Goal: Transaction & Acquisition: Purchase product/service

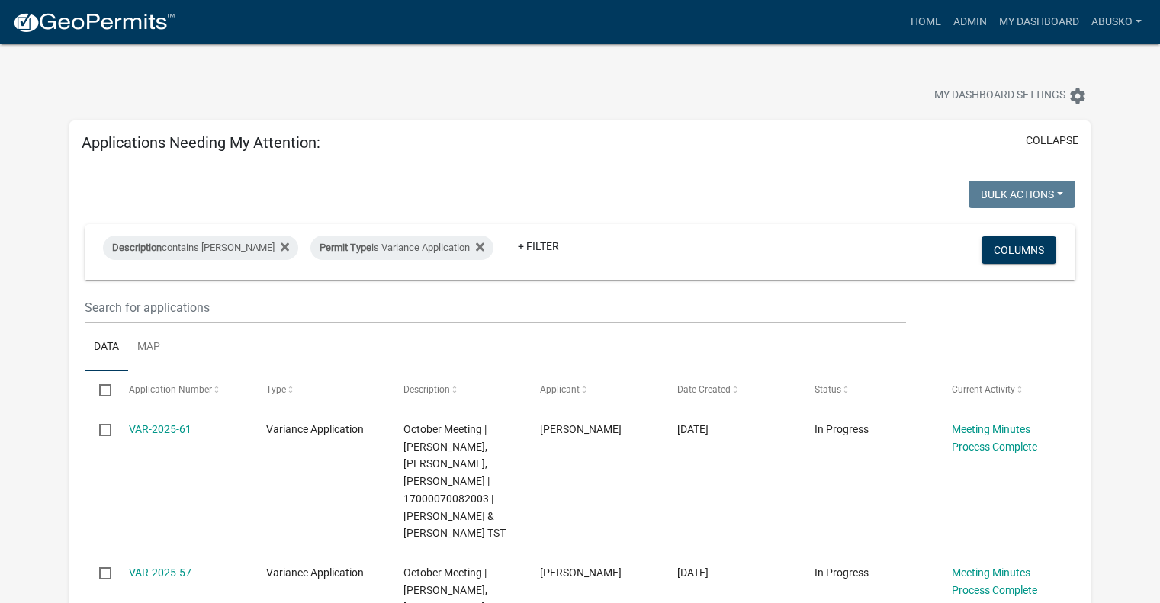
select select "1: 25"
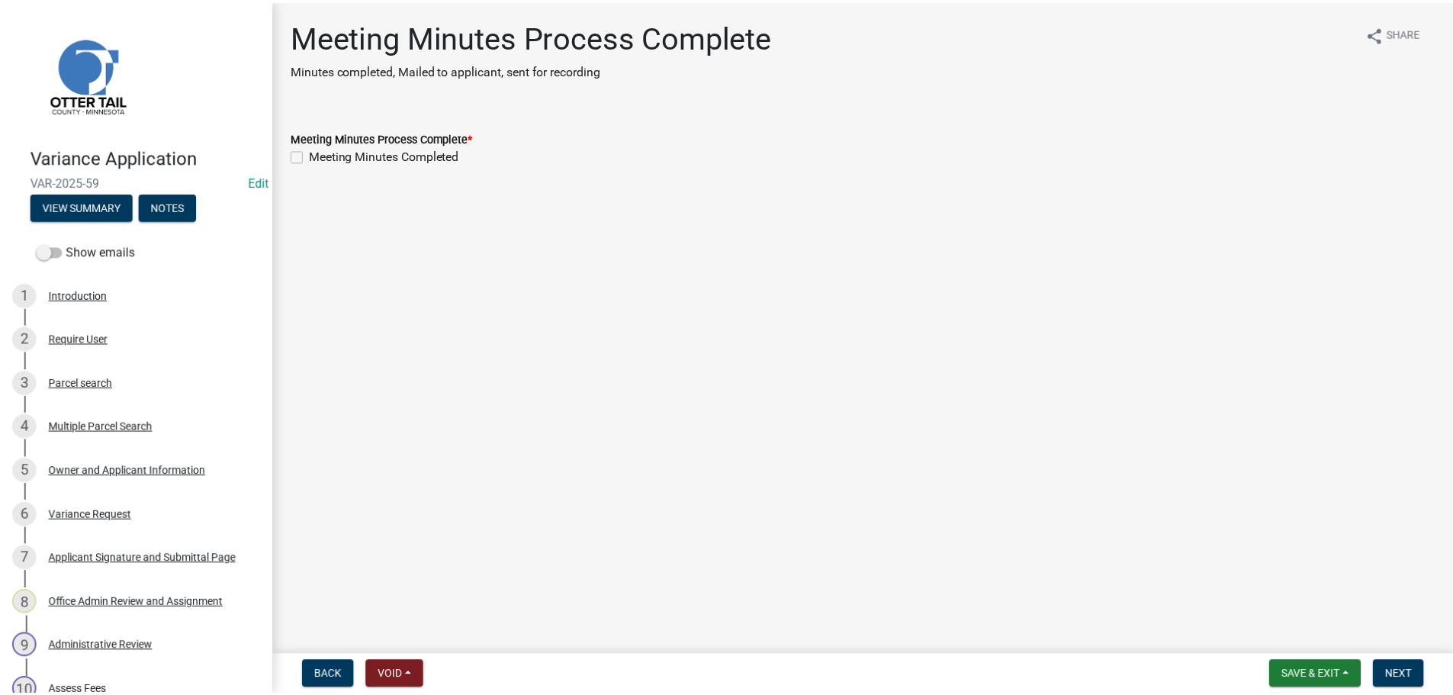
scroll to position [305, 0]
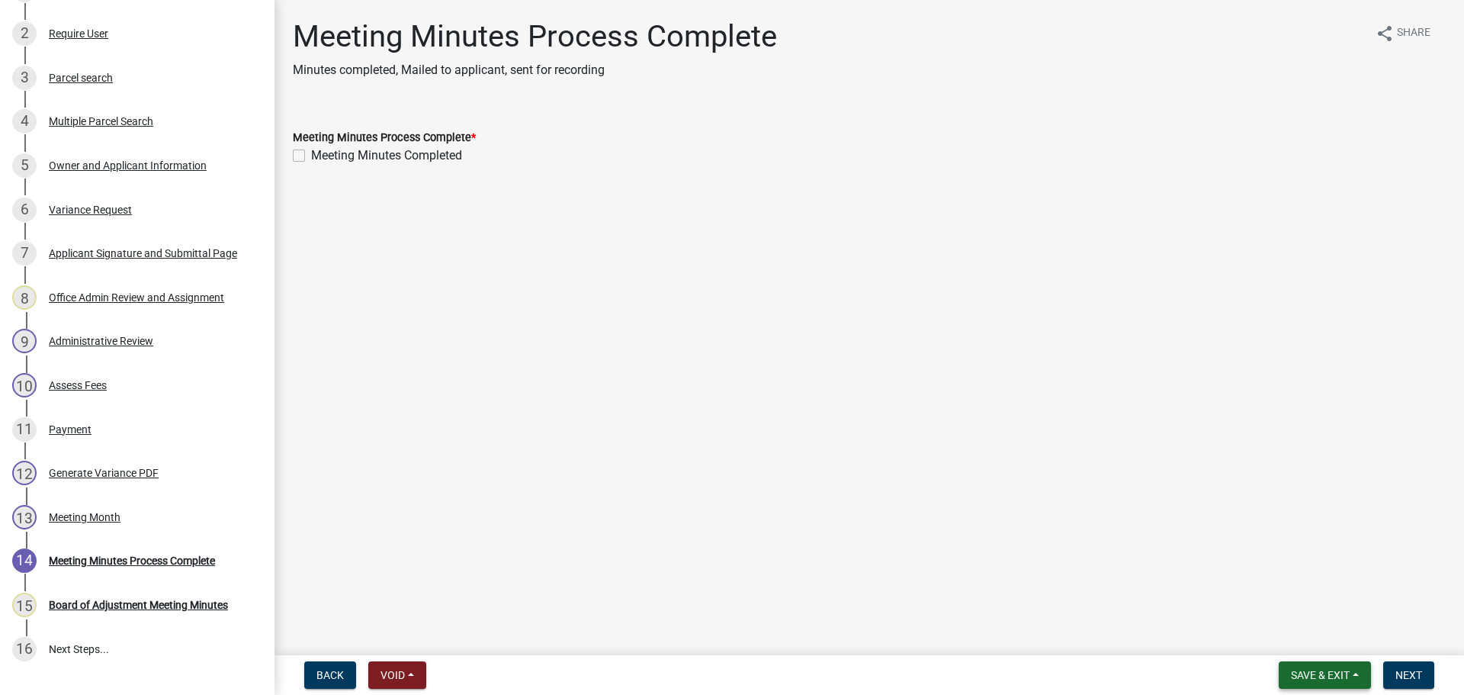
click at [1334, 675] on span "Save & Exit" at bounding box center [1320, 675] width 59 height 12
click at [1306, 631] on button "Save & Exit" at bounding box center [1310, 635] width 122 height 37
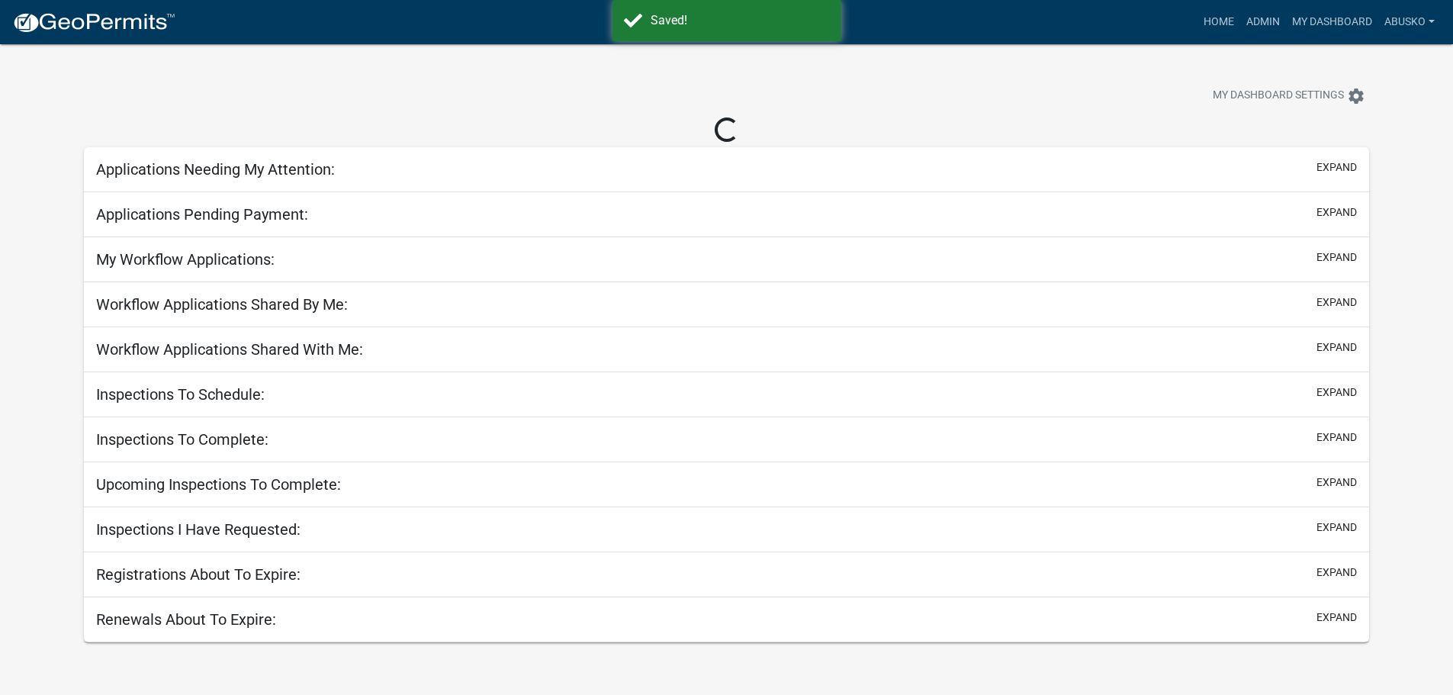
select select "1: 25"
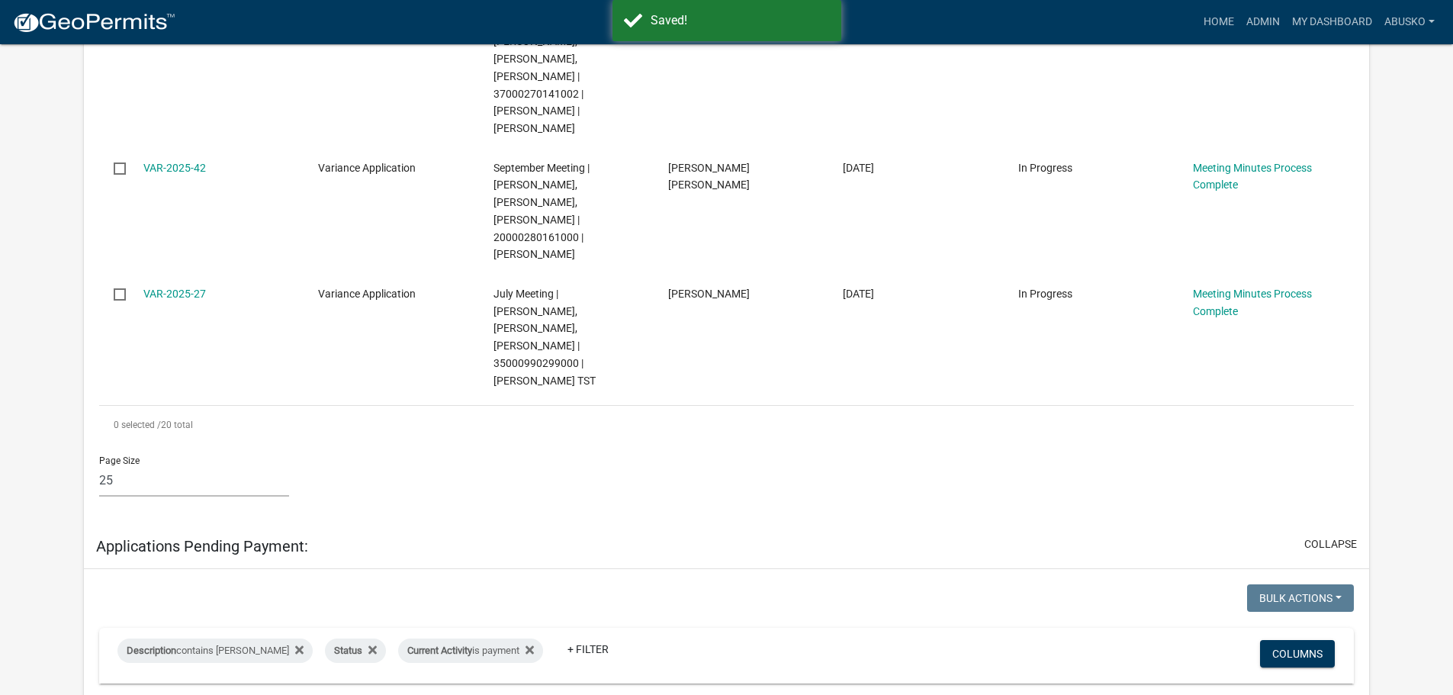
scroll to position [2669, 0]
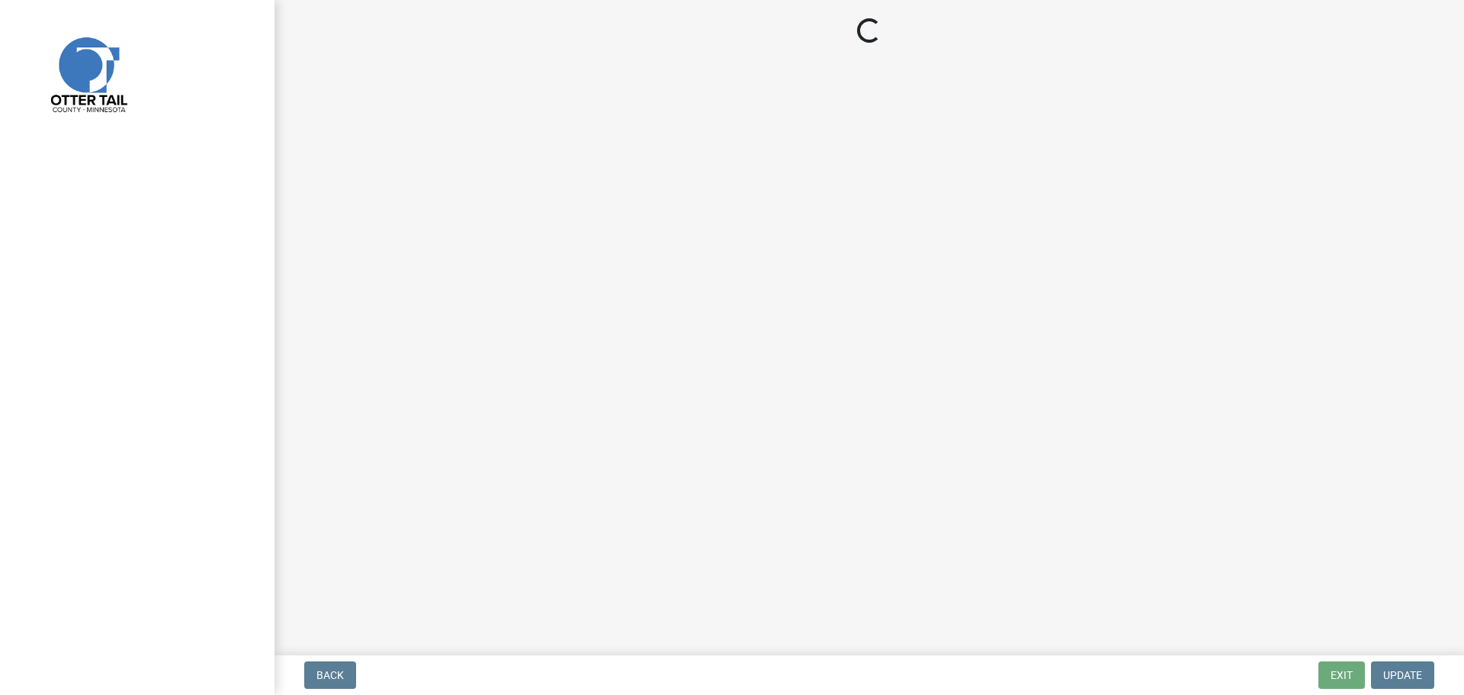
select select "3: 3"
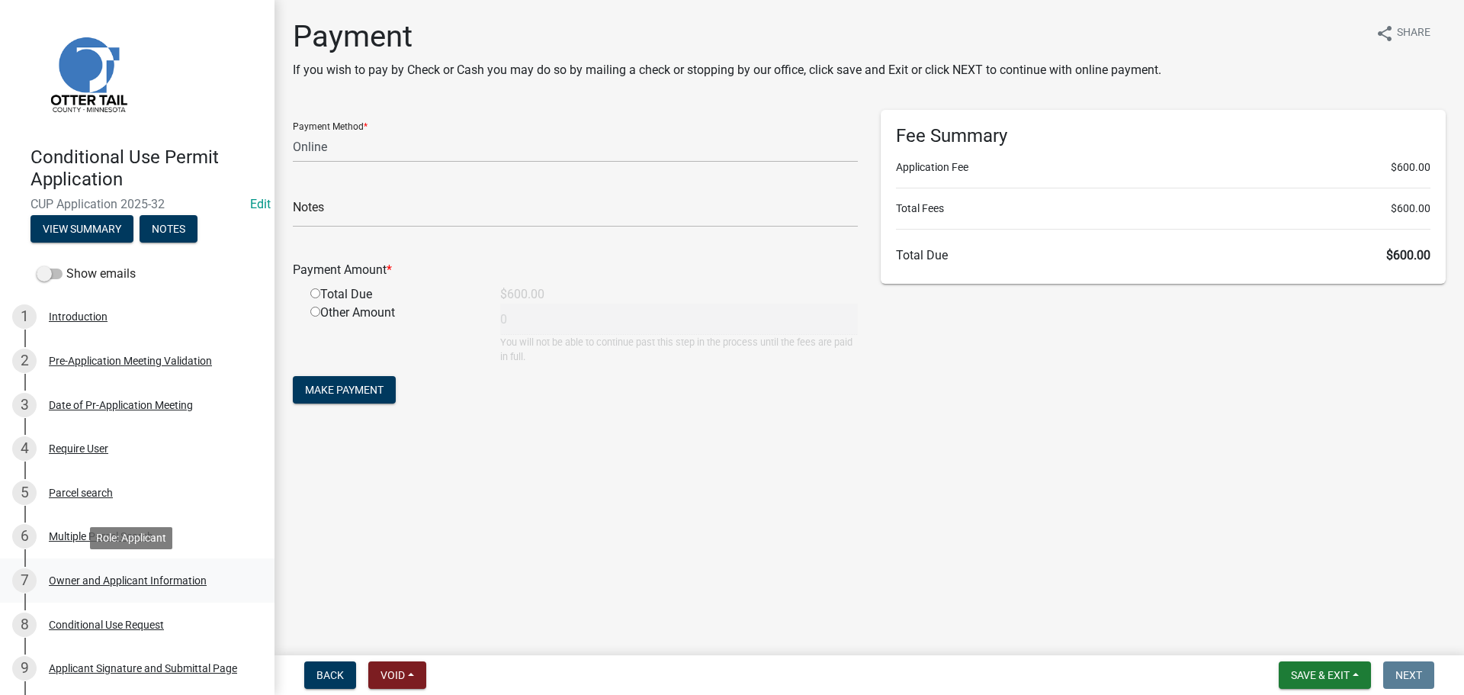
click at [119, 576] on div "Owner and Applicant Information" at bounding box center [128, 580] width 158 height 11
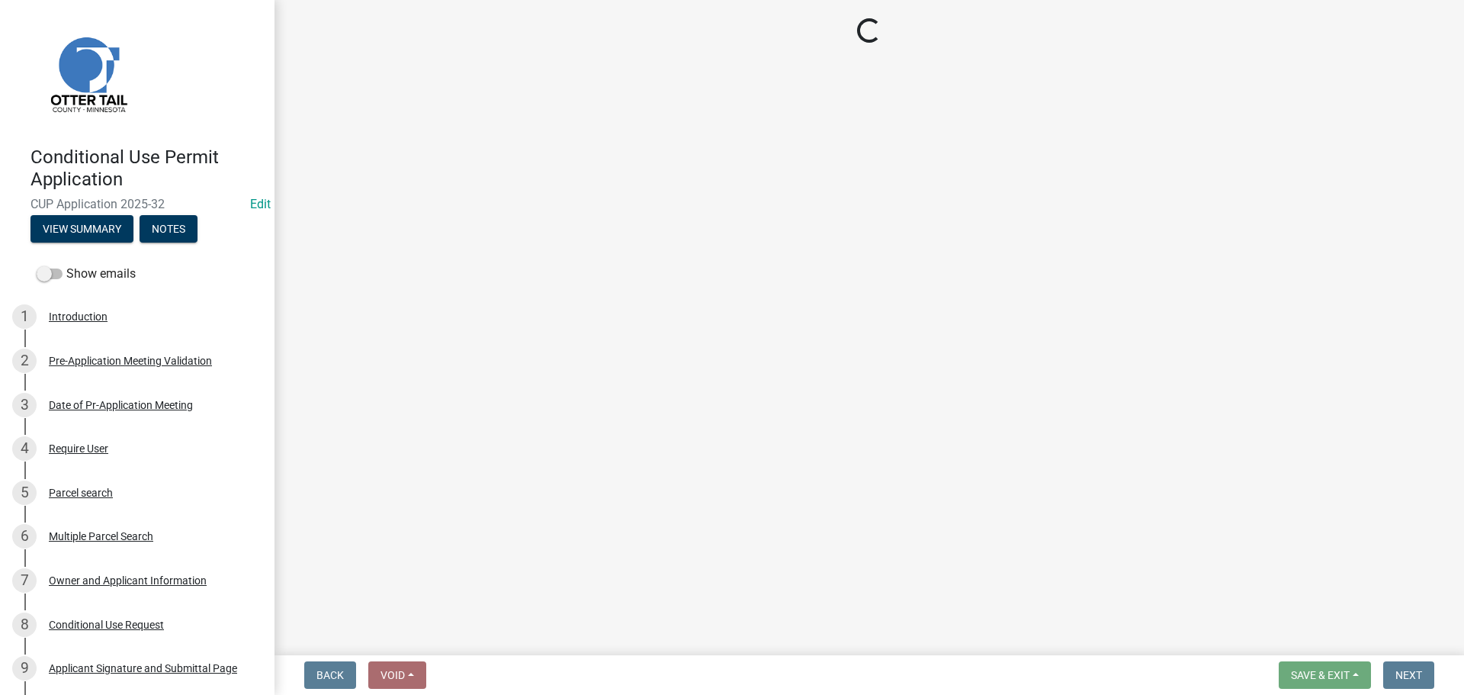
select select "758382b1-a9b7-40fb-b133-d60fa51a6422"
select select "679accf3-3c3f-4c17-89be-d7005bde4cfb"
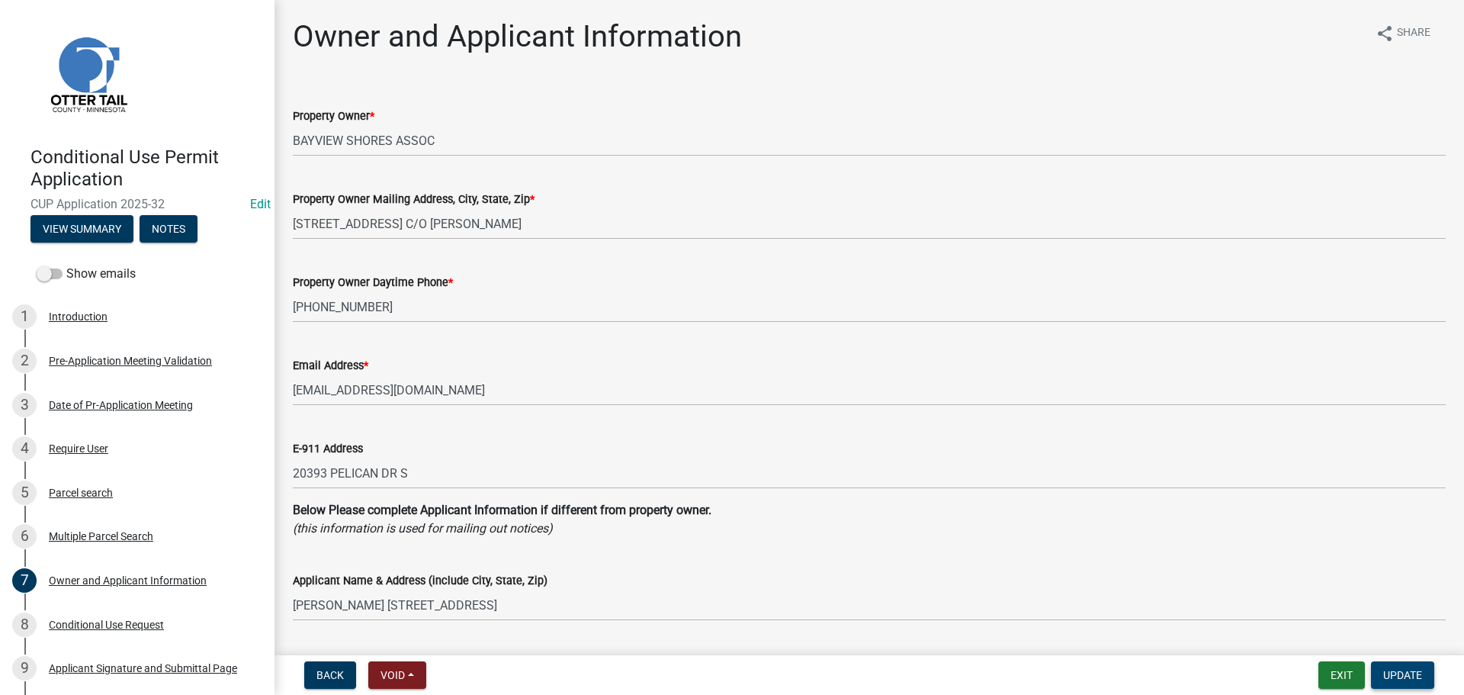
drag, startPoint x: 1389, startPoint y: 675, endPoint x: 487, endPoint y: 394, distance: 944.0
click at [1389, 675] on span "Update" at bounding box center [1402, 675] width 39 height 12
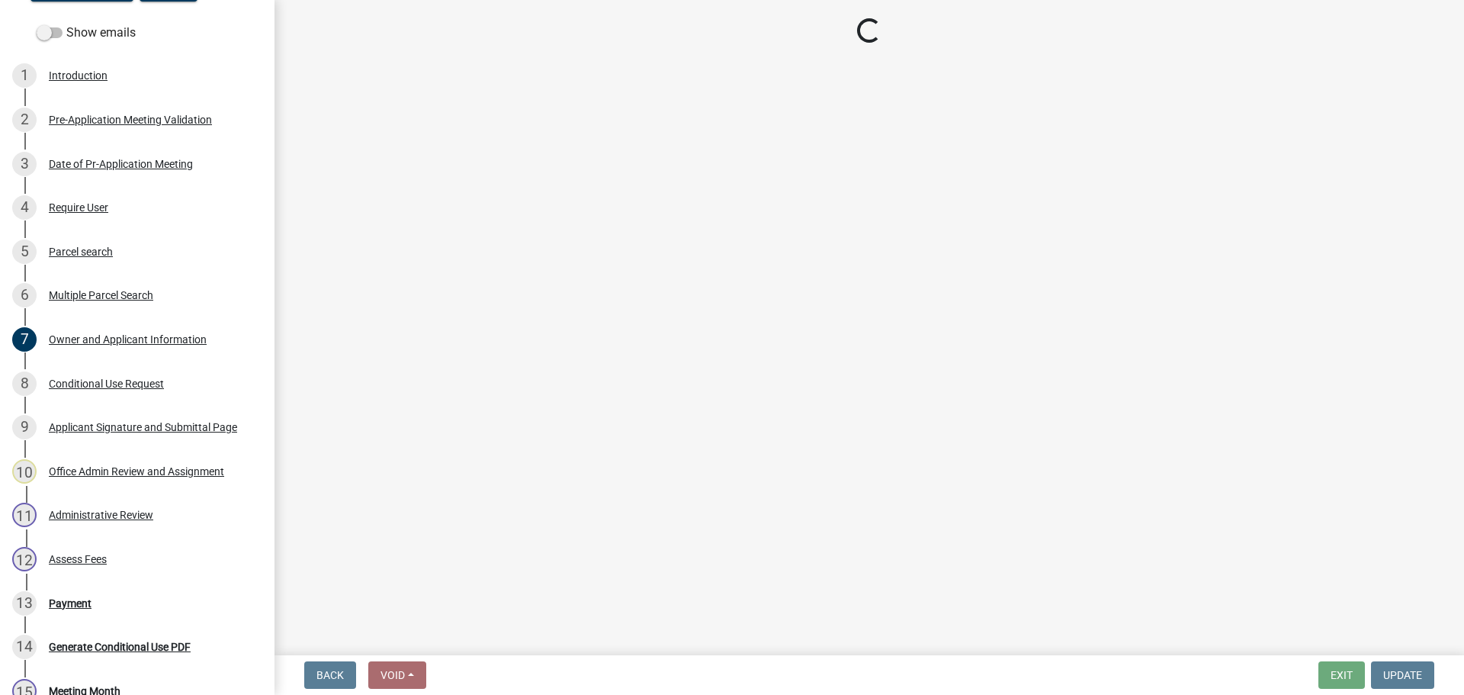
scroll to position [20, 0]
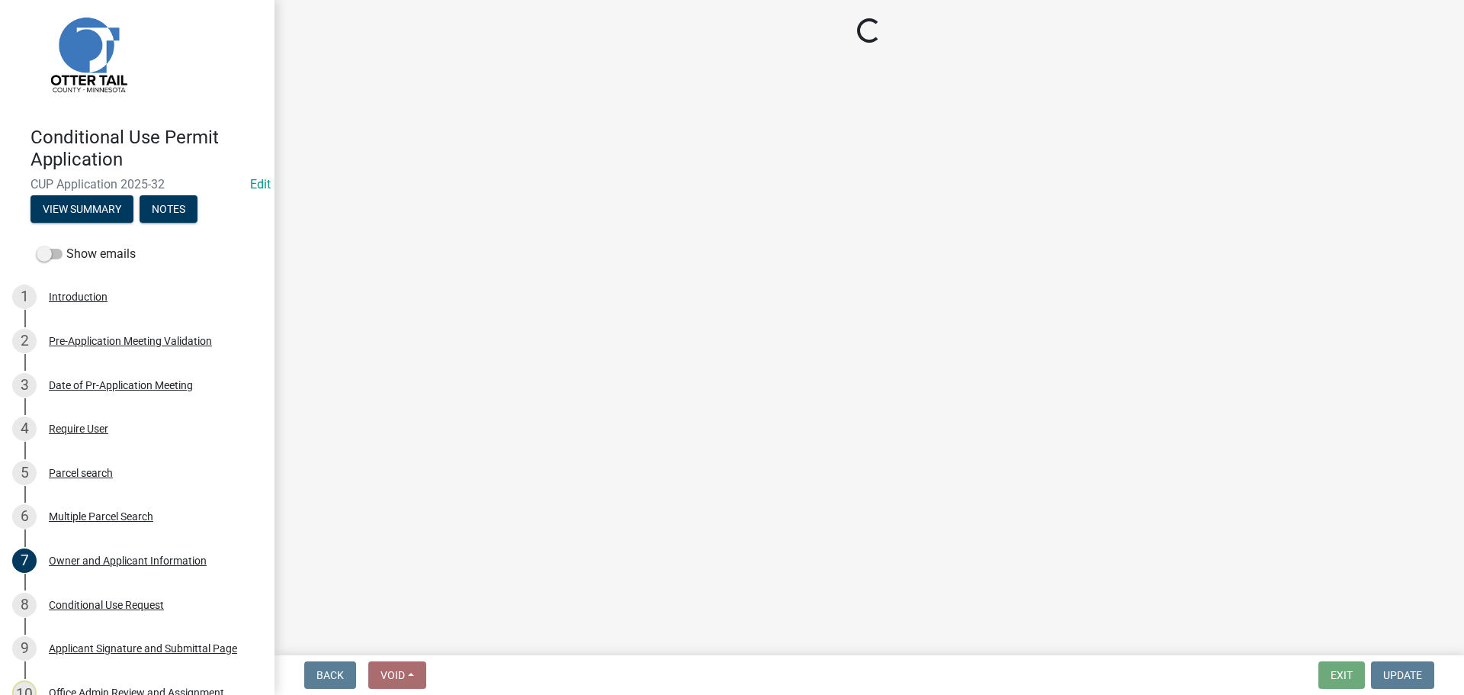
select select "3: 3"
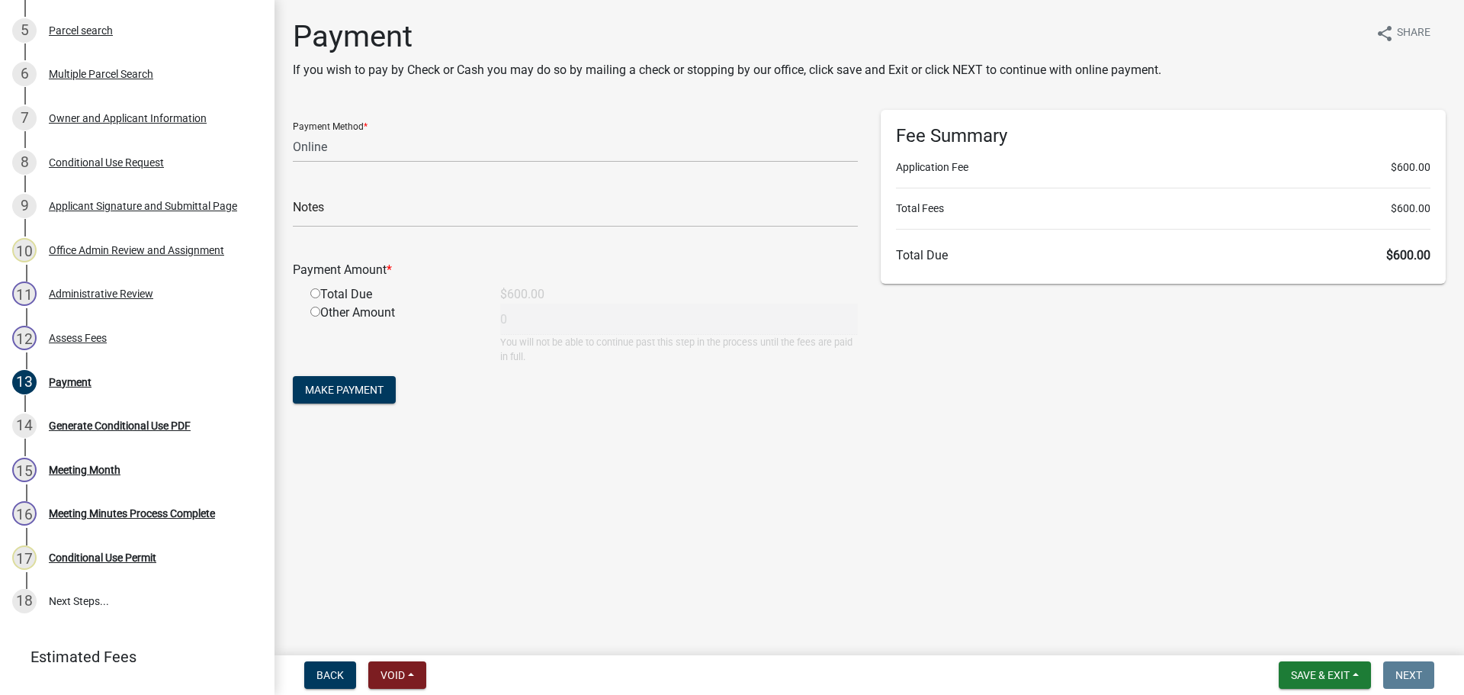
scroll to position [467, 0]
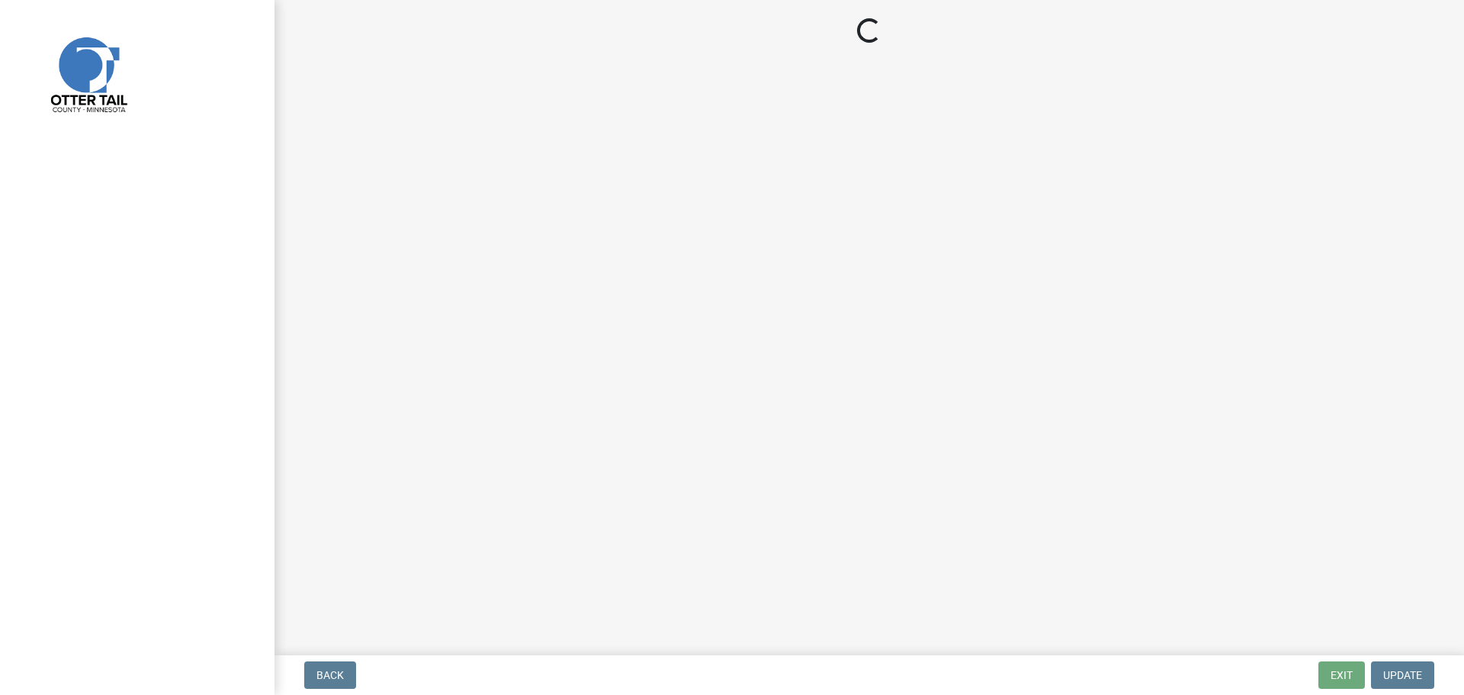
select select "3: 3"
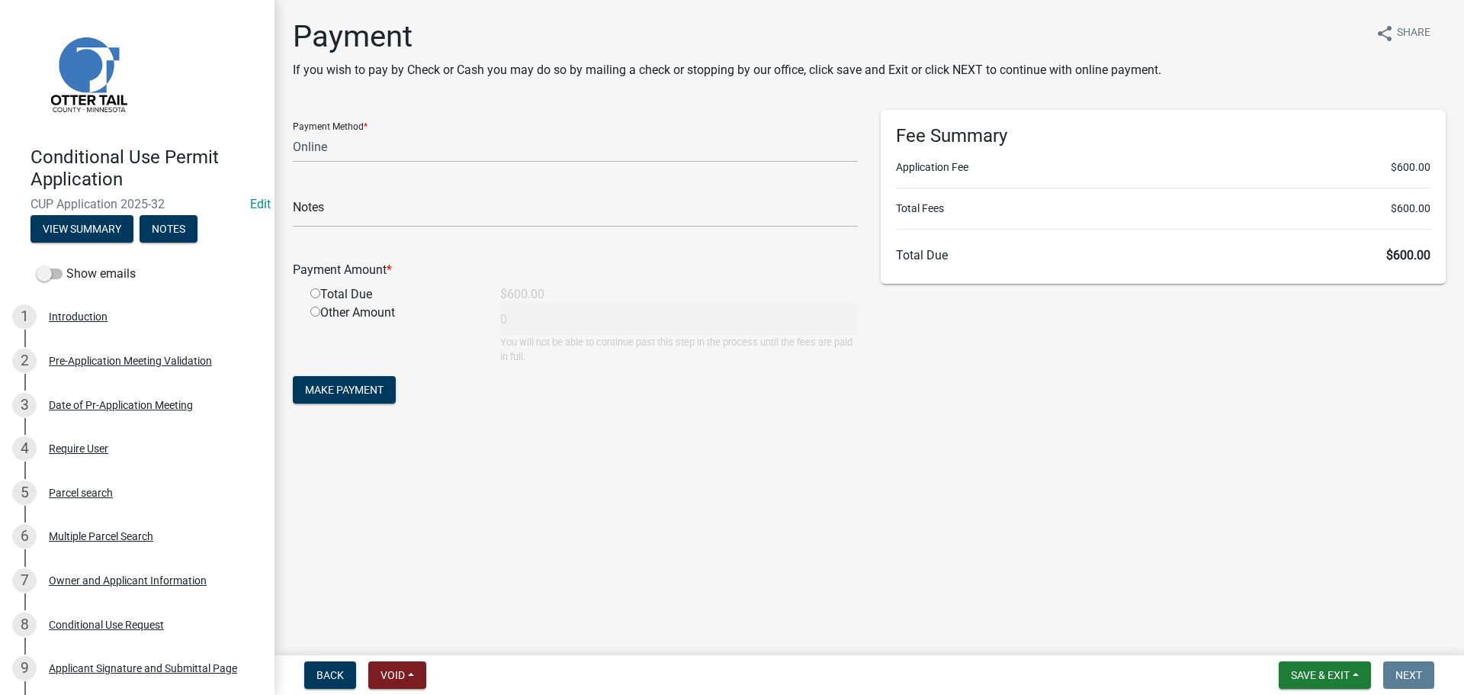
click at [569, 285] on div "Total Due $600.00" at bounding box center [584, 294] width 570 height 18
click at [1323, 673] on span "Save & Exit" at bounding box center [1320, 675] width 59 height 12
click at [1297, 643] on button "Save & Exit" at bounding box center [1310, 635] width 122 height 37
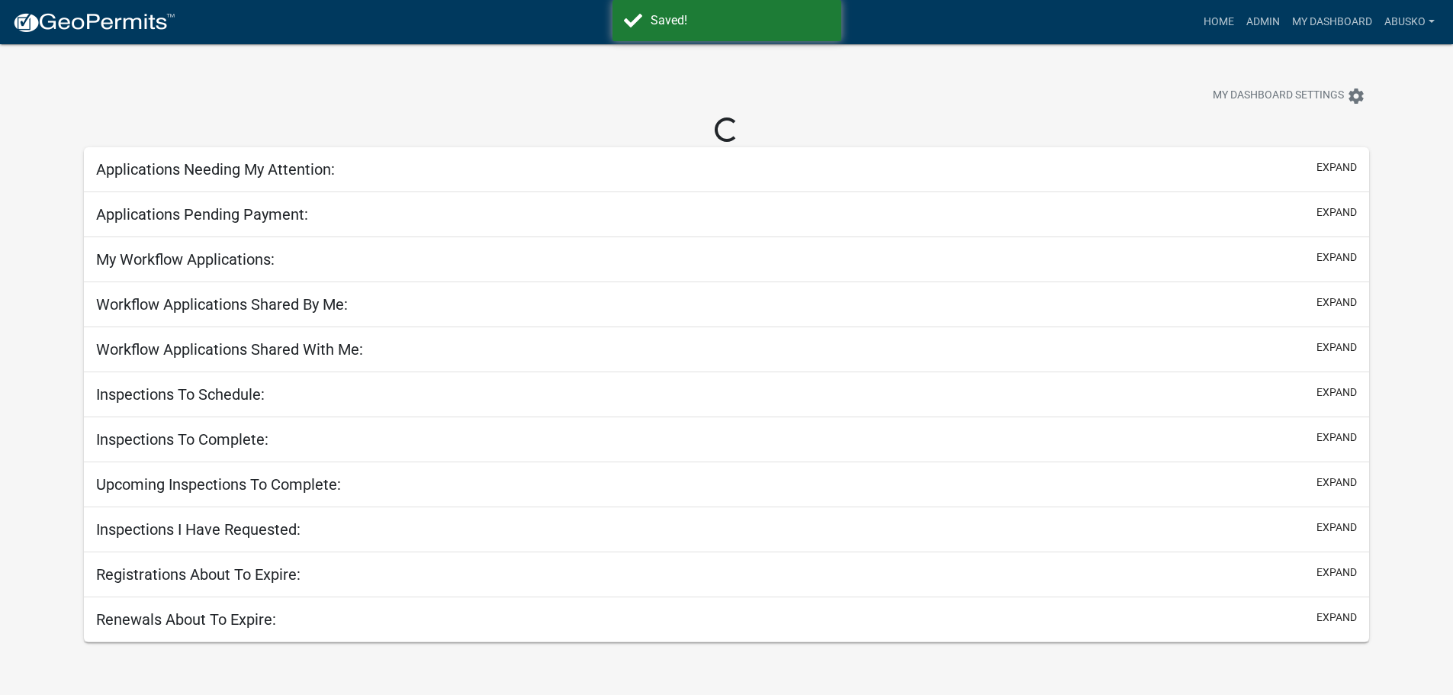
select select "1: 25"
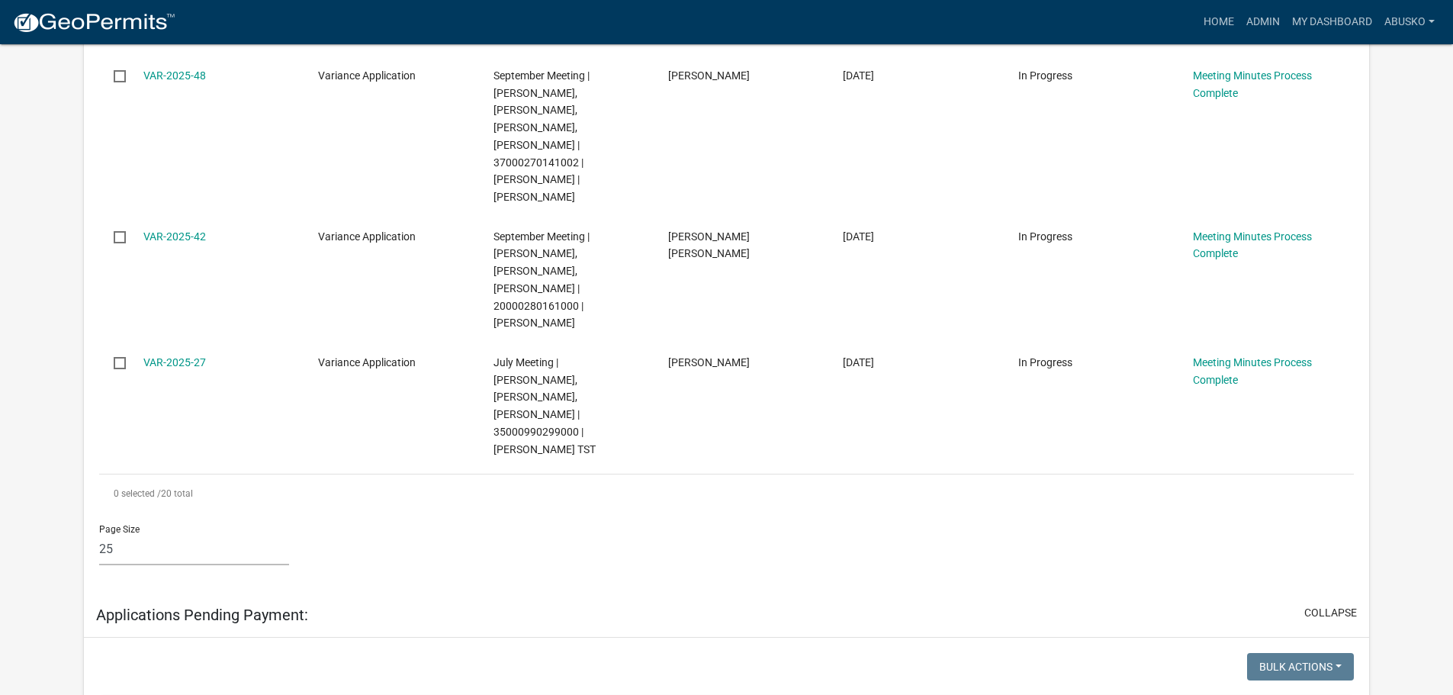
scroll to position [2669, 0]
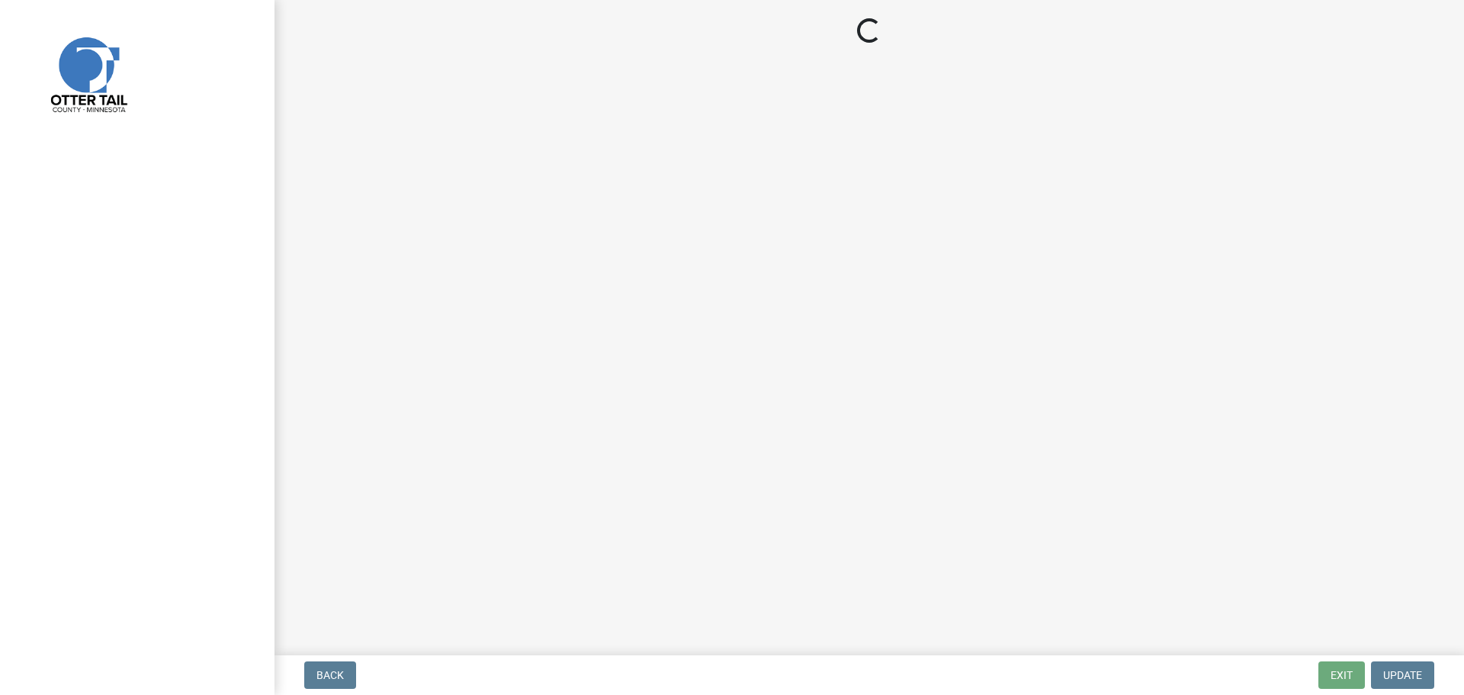
select select "3: 3"
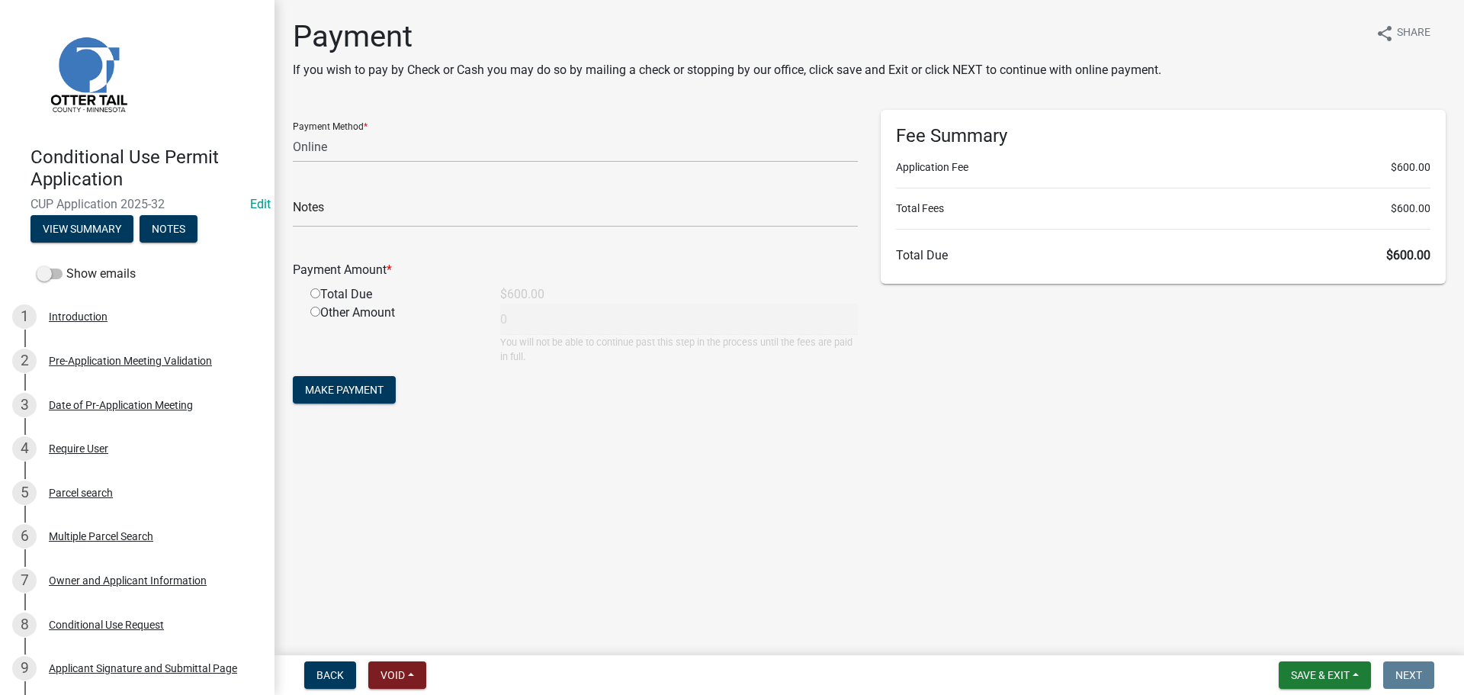
click at [314, 294] on input "radio" at bounding box center [315, 293] width 10 height 10
radio input "true"
type input "600"
click at [361, 390] on span "Make Payment" at bounding box center [344, 390] width 79 height 12
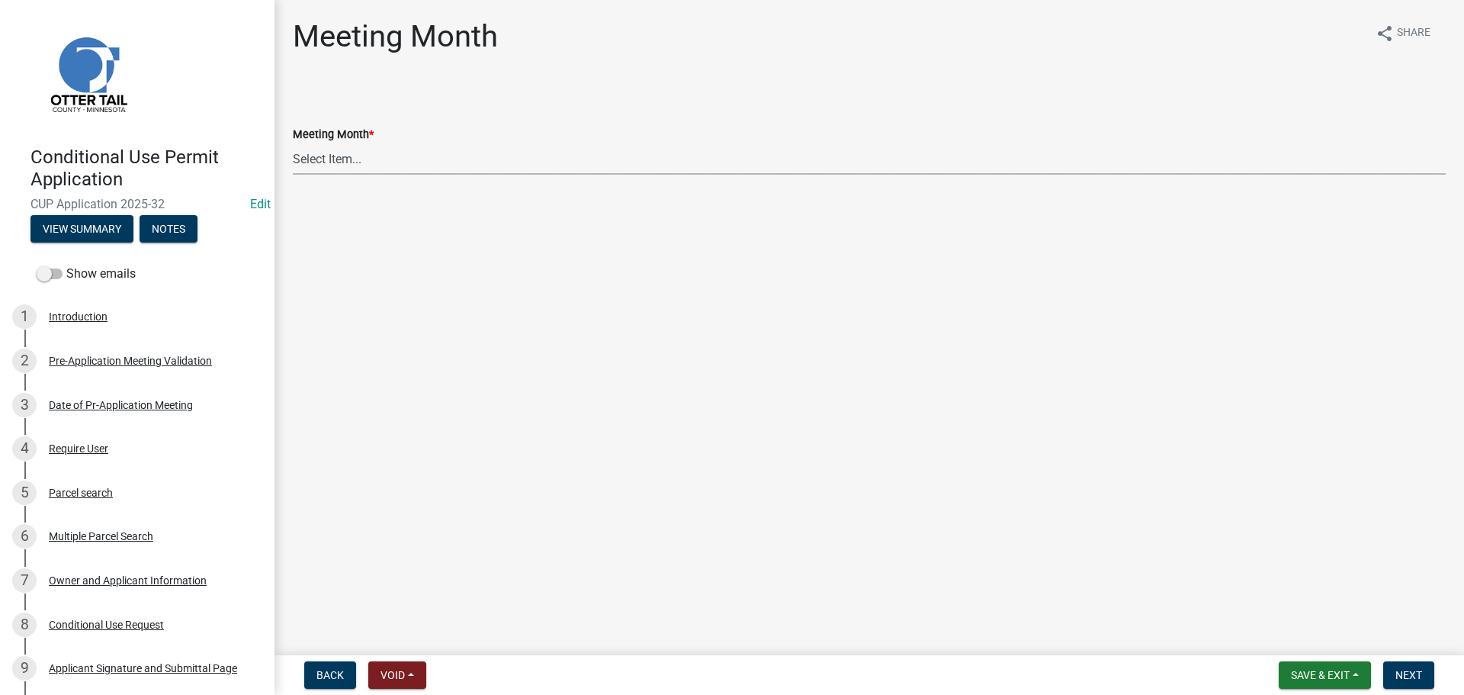
click at [330, 158] on select "Select Item... January Meeting February Meeting March Meeting April Meeting May…" at bounding box center [869, 158] width 1153 height 31
click at [293, 143] on select "Select Item... January Meeting February Meeting March Meeting April Meeting May…" at bounding box center [869, 158] width 1153 height 31
select select "dd3cf509-bab9-432c-8248-e820274d6b7c"
click at [1405, 673] on span "Next" at bounding box center [1408, 675] width 27 height 12
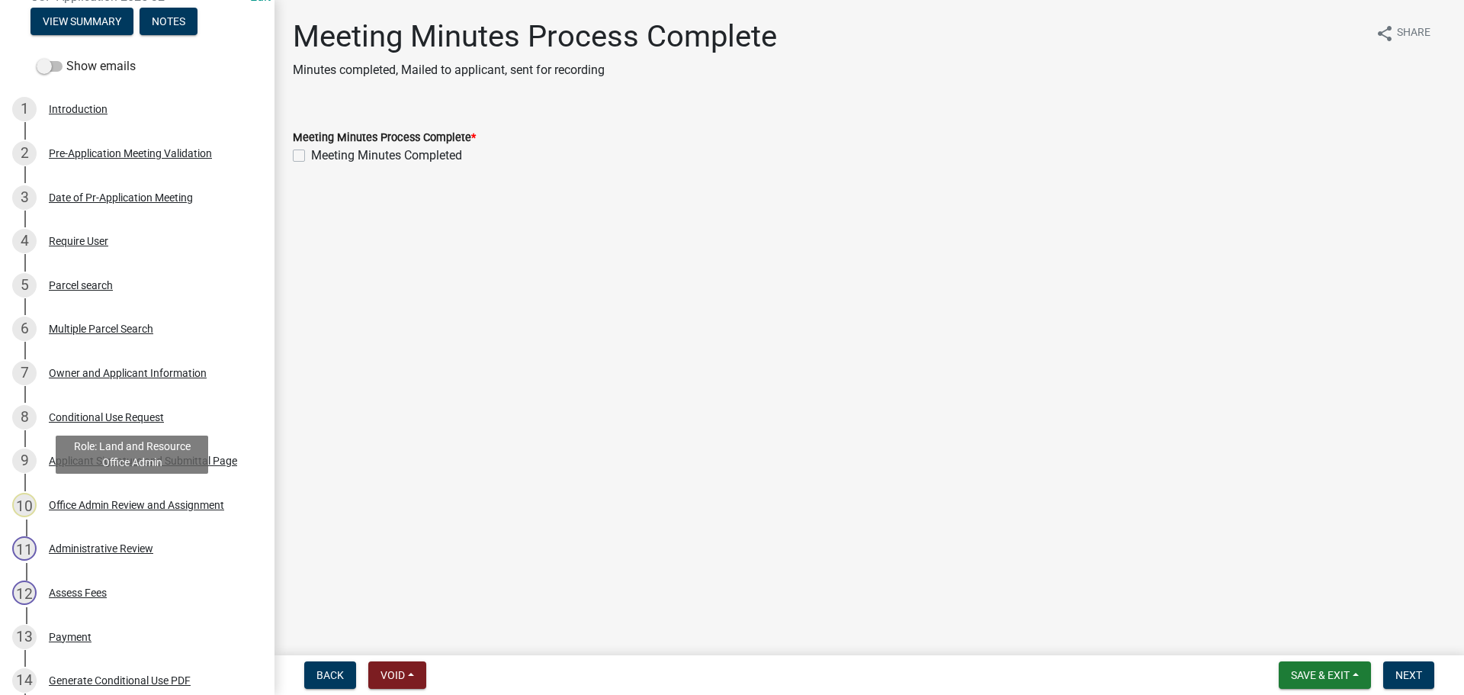
scroll to position [532, 0]
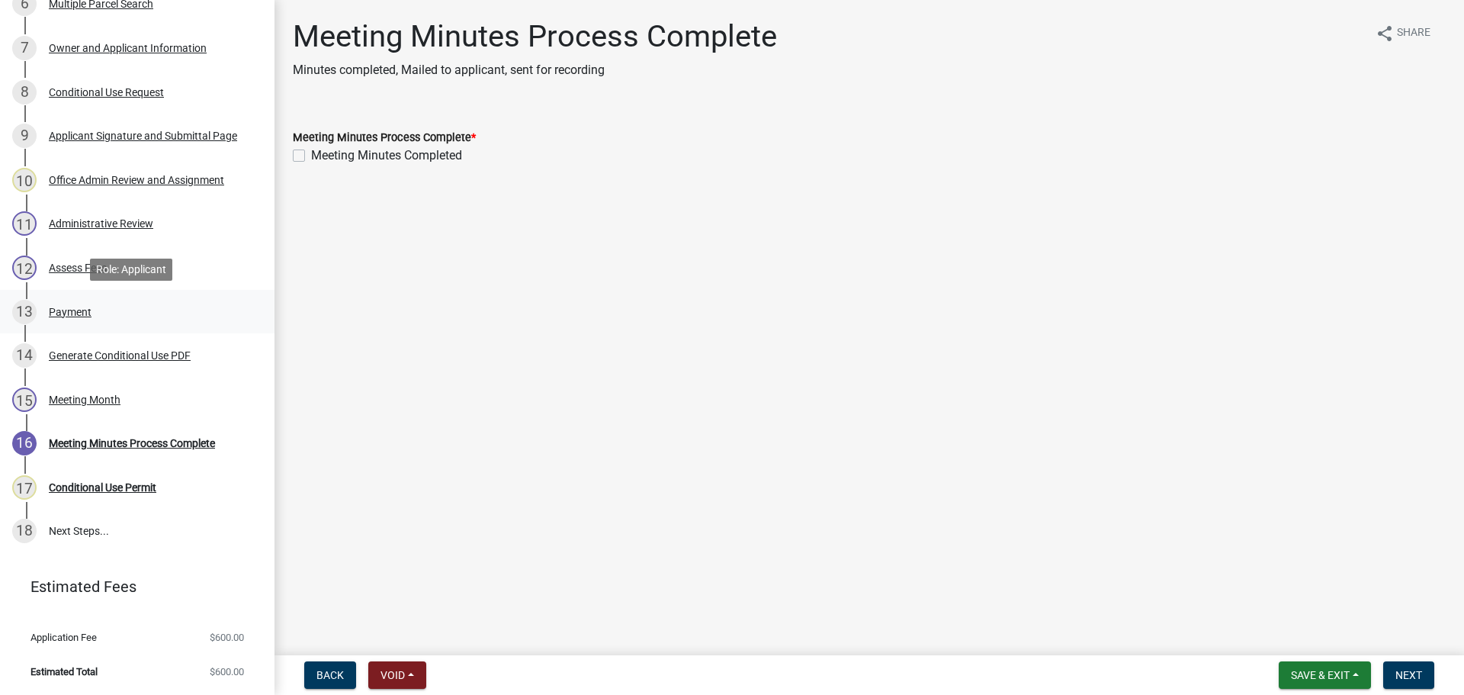
click at [75, 311] on div "Payment" at bounding box center [70, 312] width 43 height 11
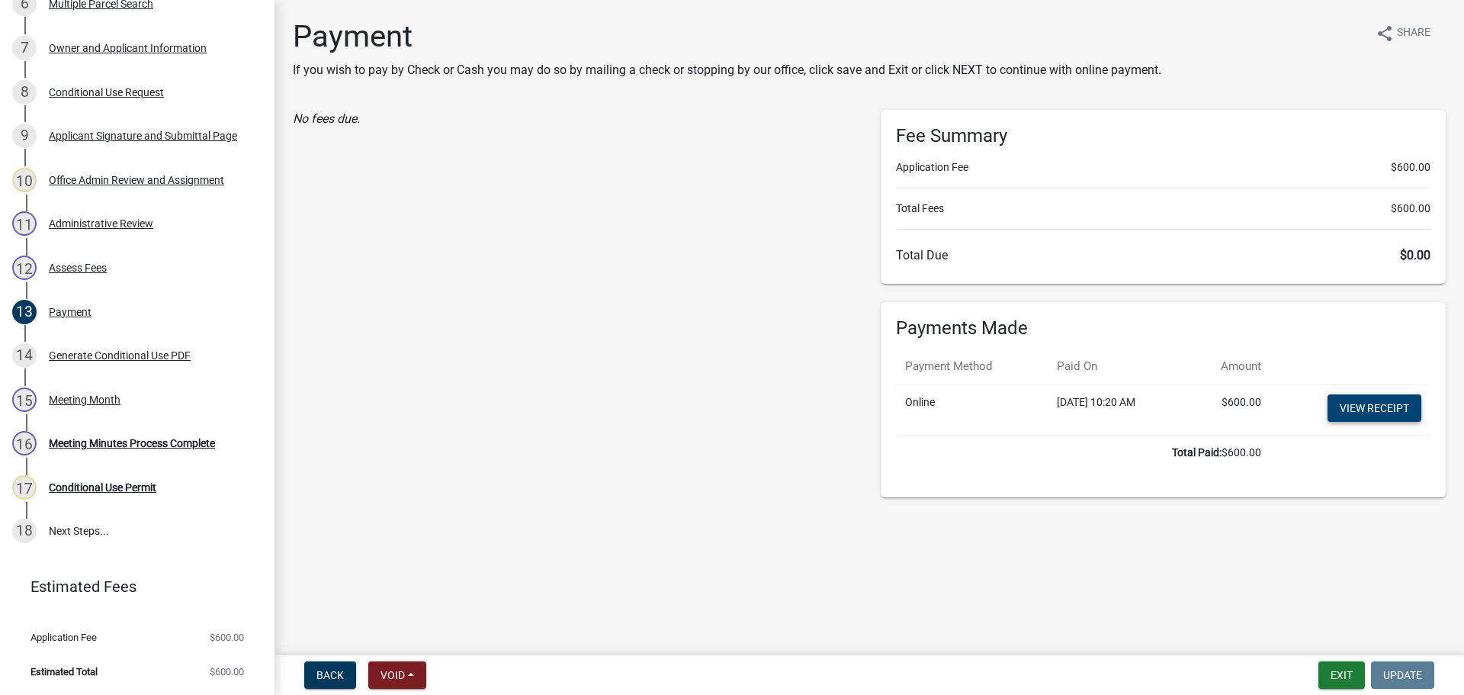
click at [1357, 411] on link "View receipt" at bounding box center [1375, 407] width 94 height 27
click at [1349, 668] on button "Exit" at bounding box center [1341, 674] width 47 height 27
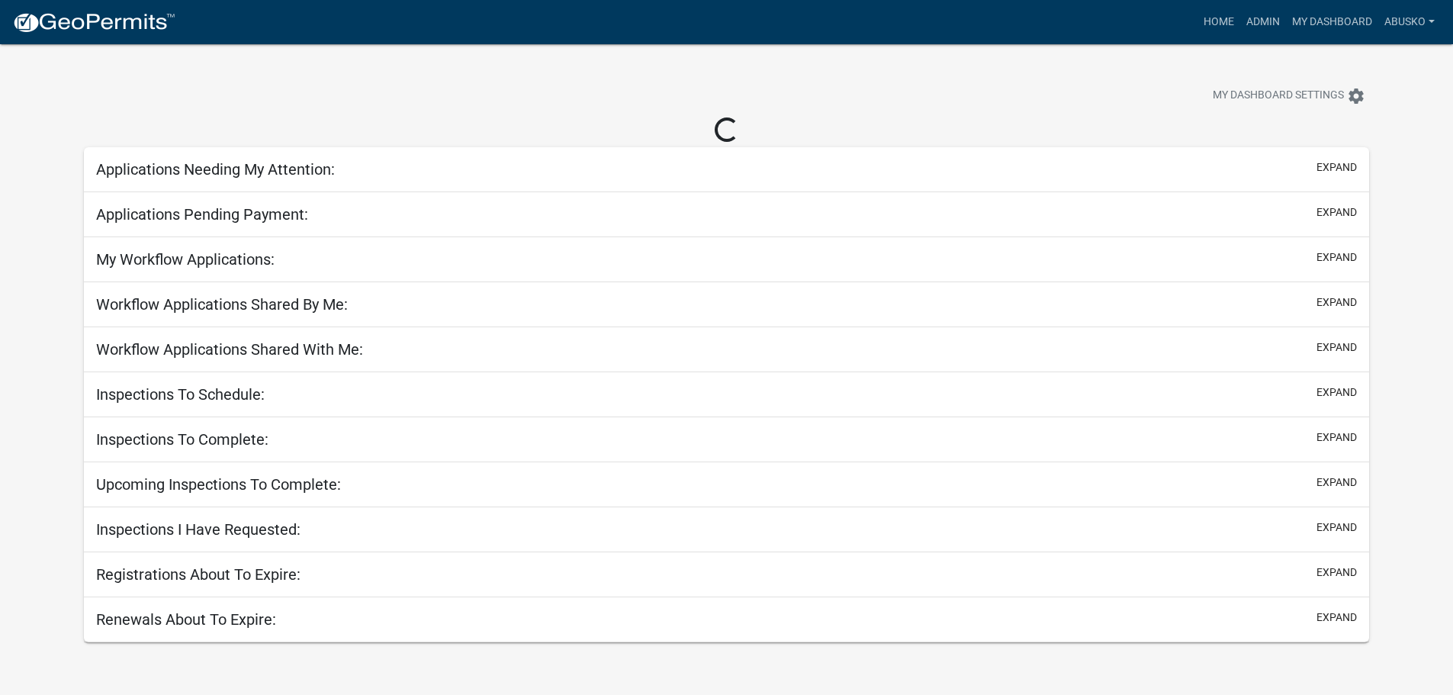
select select "1: 25"
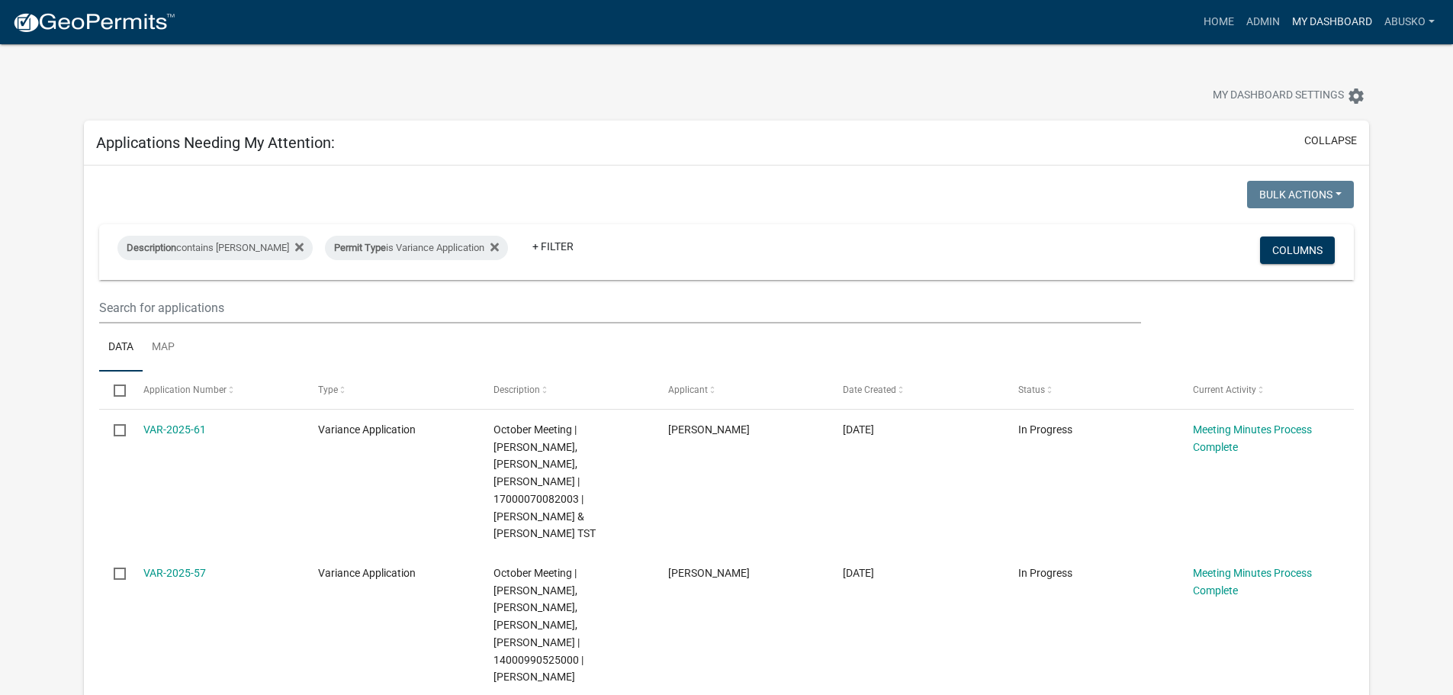
click at [1331, 17] on link "My Dashboard" at bounding box center [1332, 22] width 92 height 29
click at [1254, 24] on link "Admin" at bounding box center [1263, 22] width 46 height 29
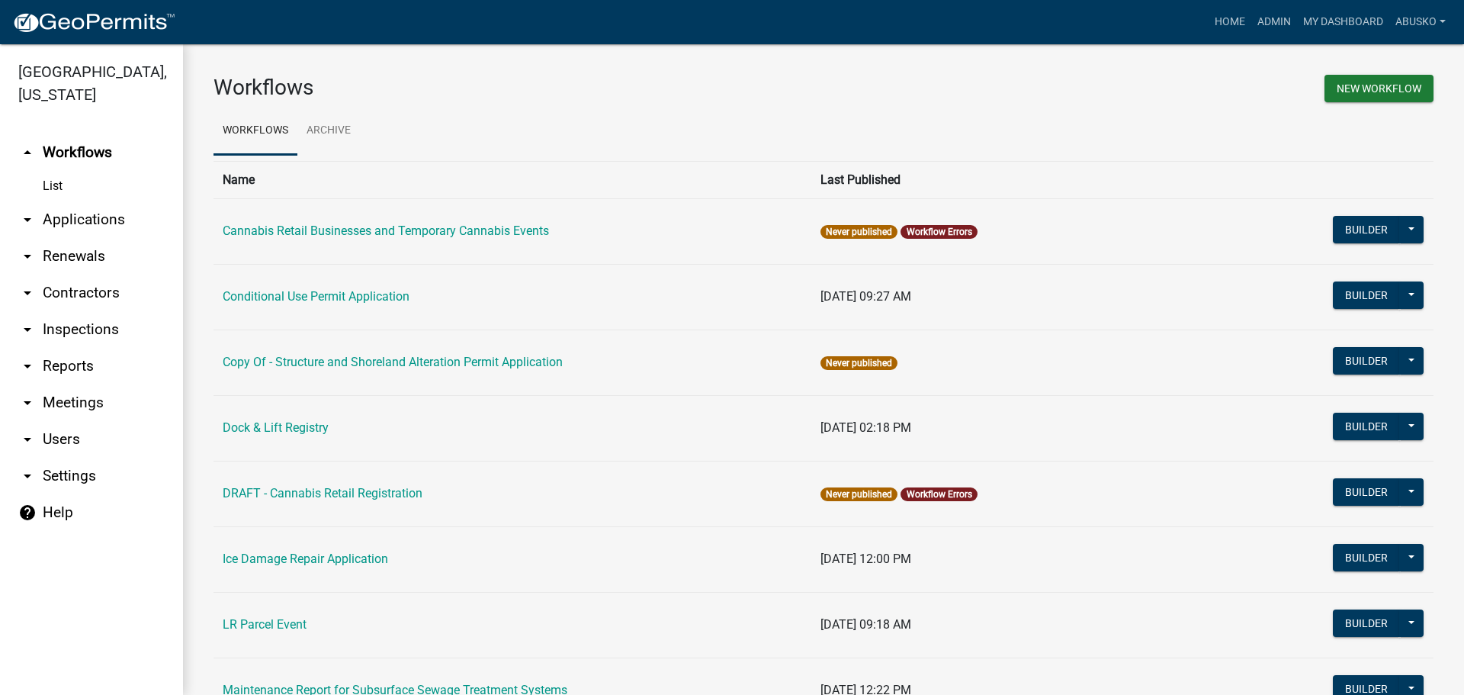
click at [99, 217] on link "arrow_drop_down Applications" at bounding box center [91, 219] width 183 height 37
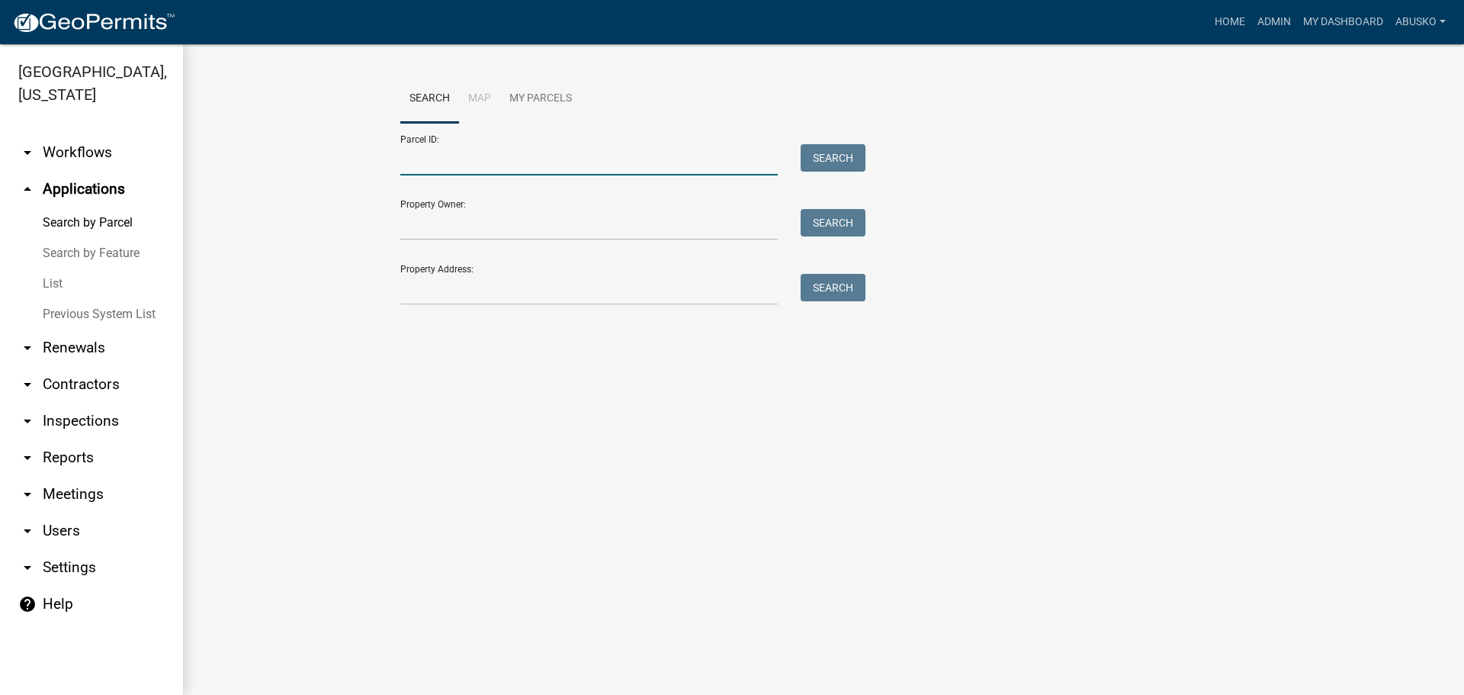
click at [506, 167] on input "Parcel ID:" at bounding box center [588, 159] width 377 height 31
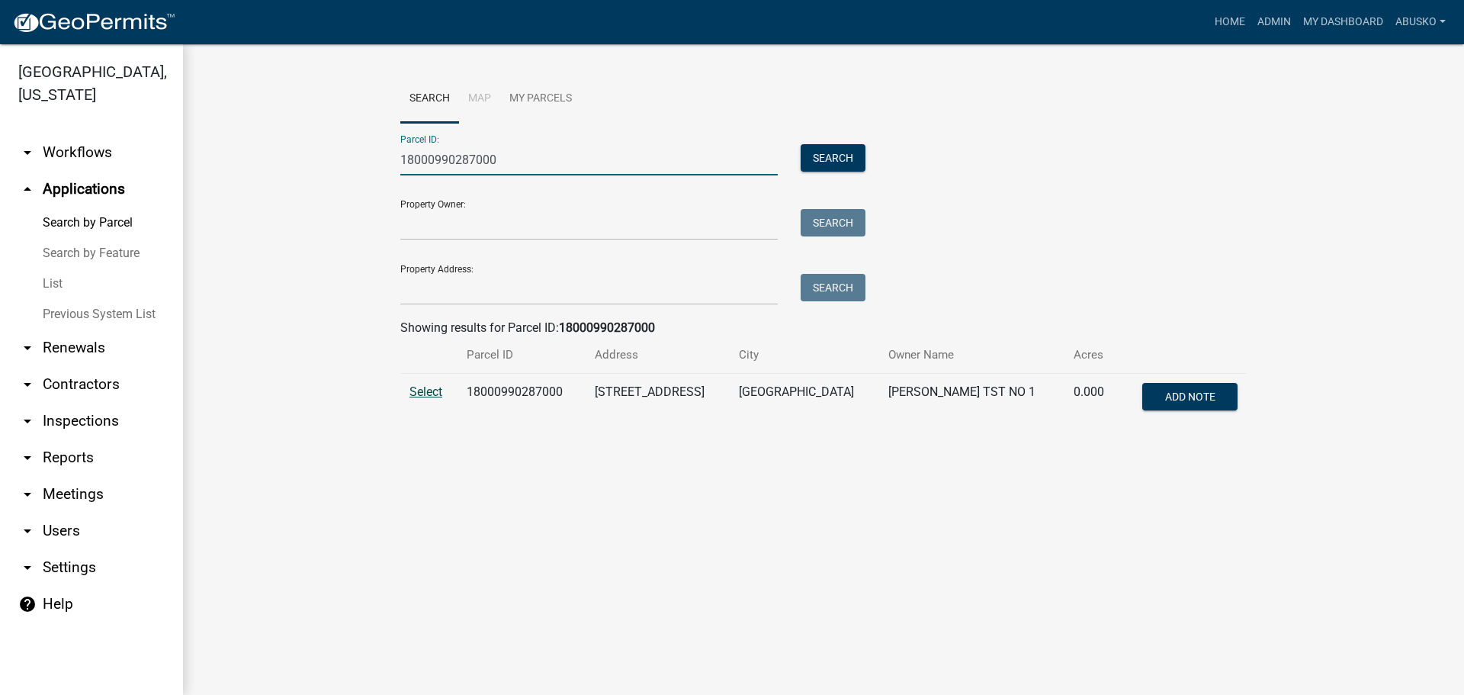
type input "18000990287000"
click at [433, 399] on span "Select" at bounding box center [425, 391] width 33 height 14
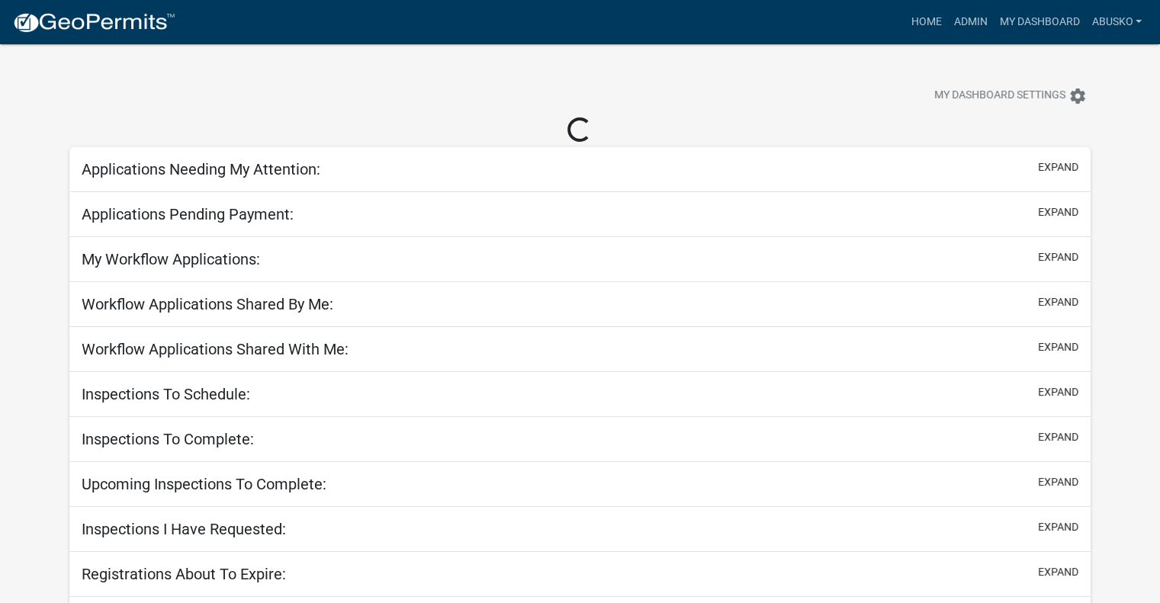
select select "1: 25"
